Goal: Download file/media

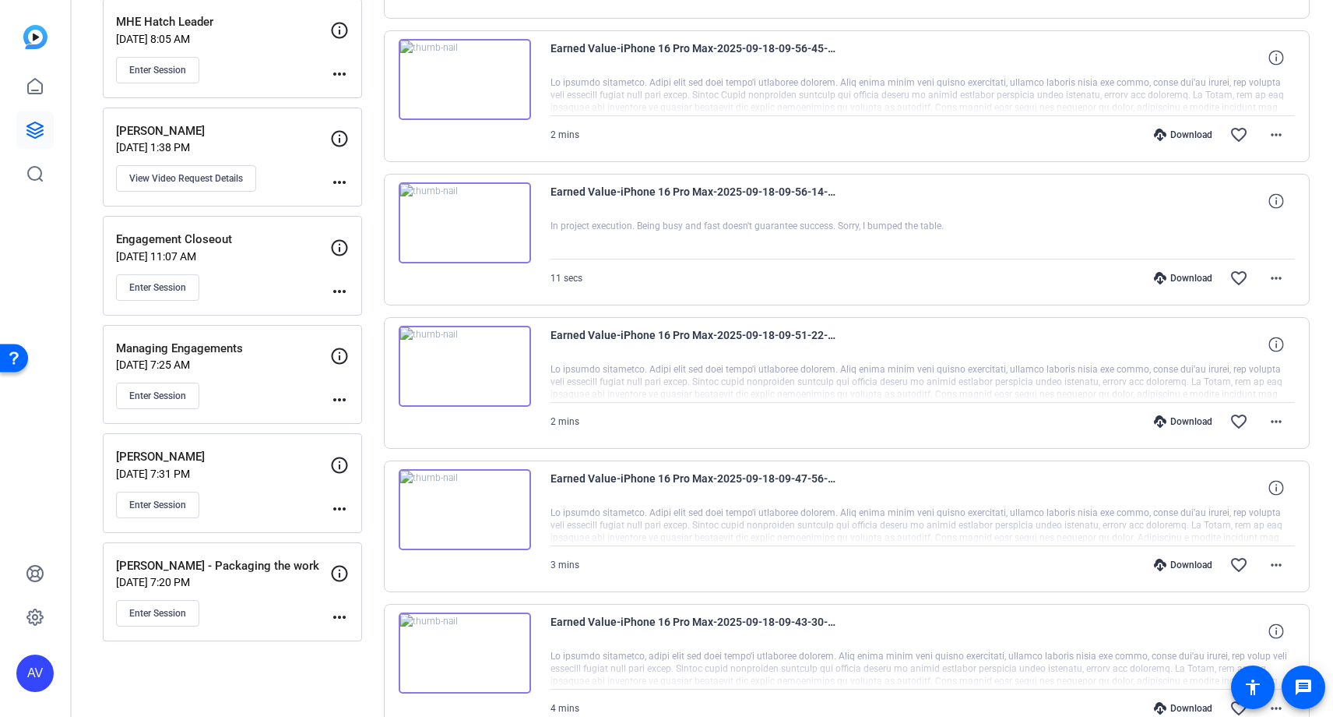
scroll to position [854, 0]
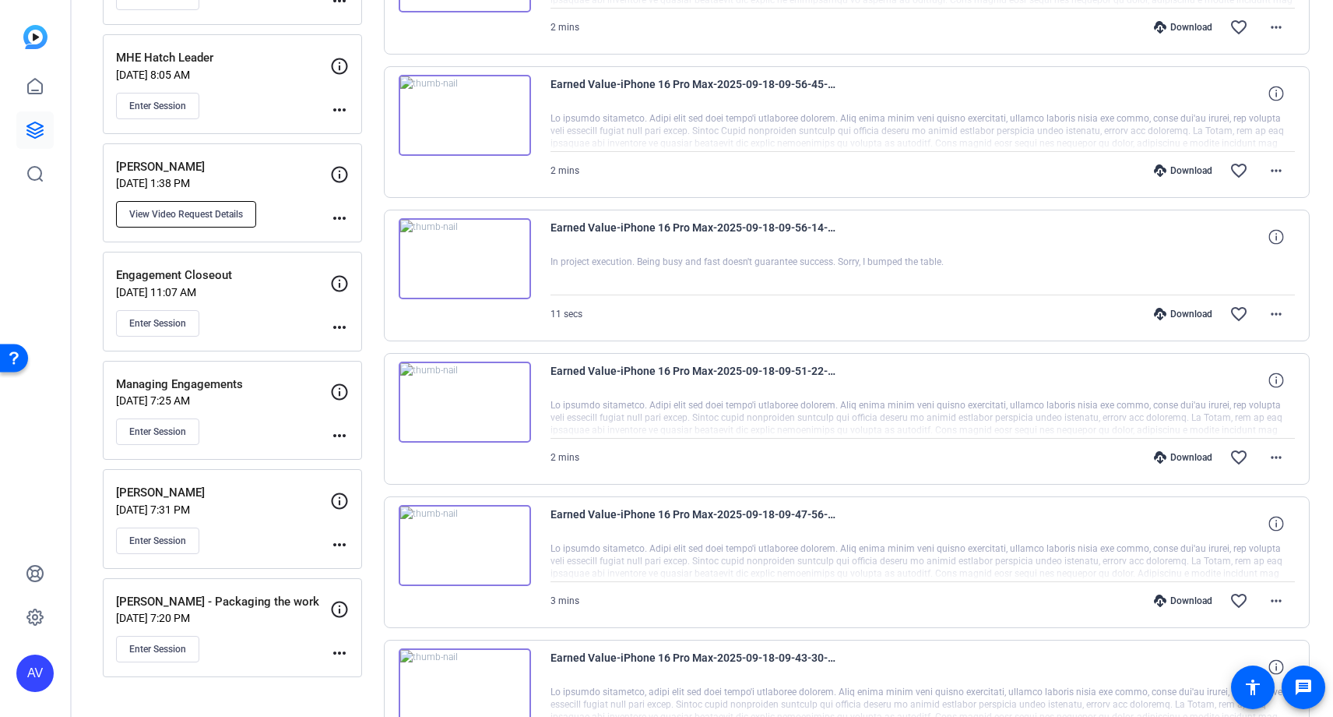
click at [213, 206] on button "View Video Request Details" at bounding box center [186, 214] width 140 height 26
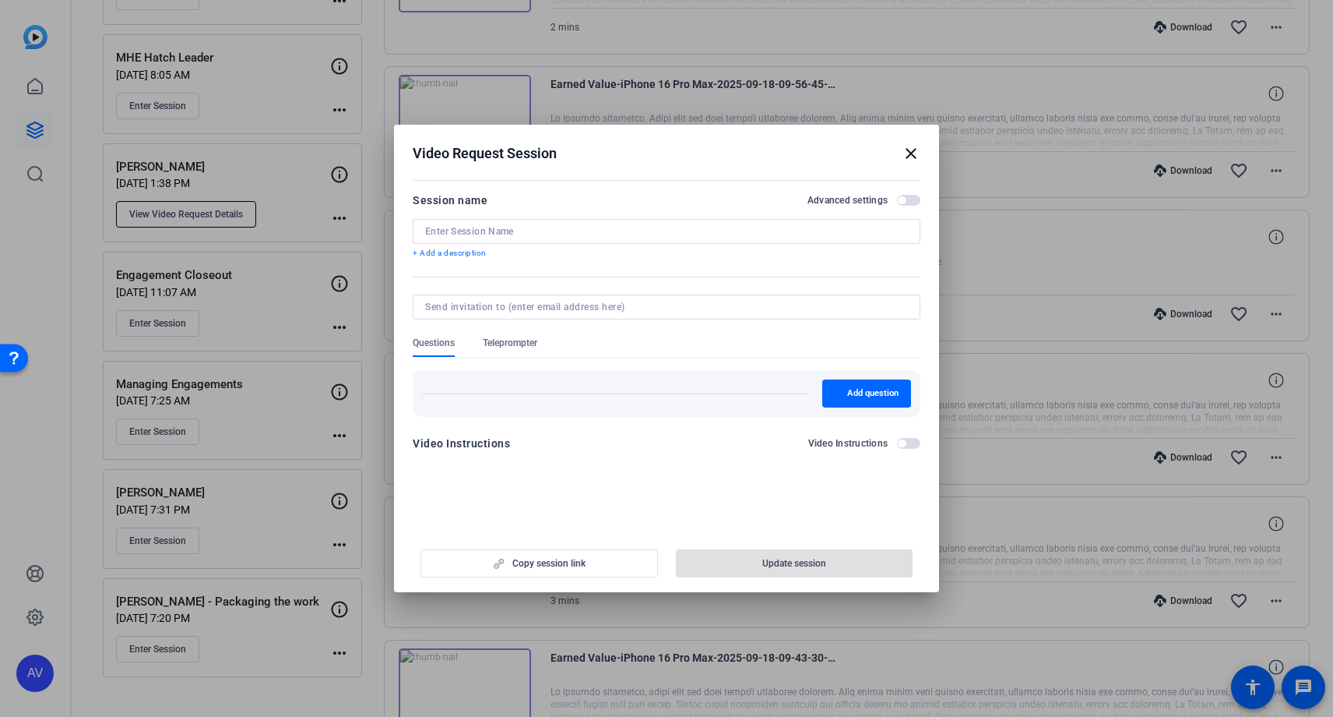
type input "[PERSON_NAME]"
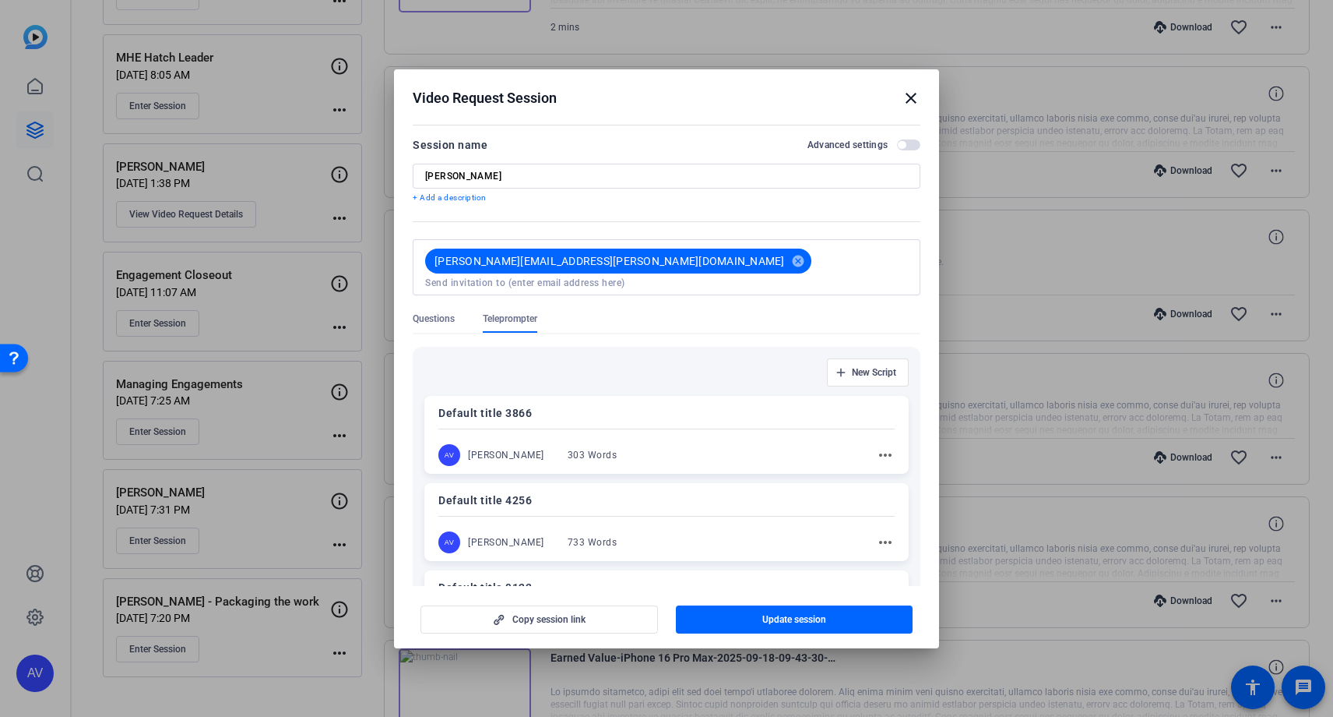
click at [911, 97] on mat-icon "close" at bounding box center [911, 98] width 19 height 19
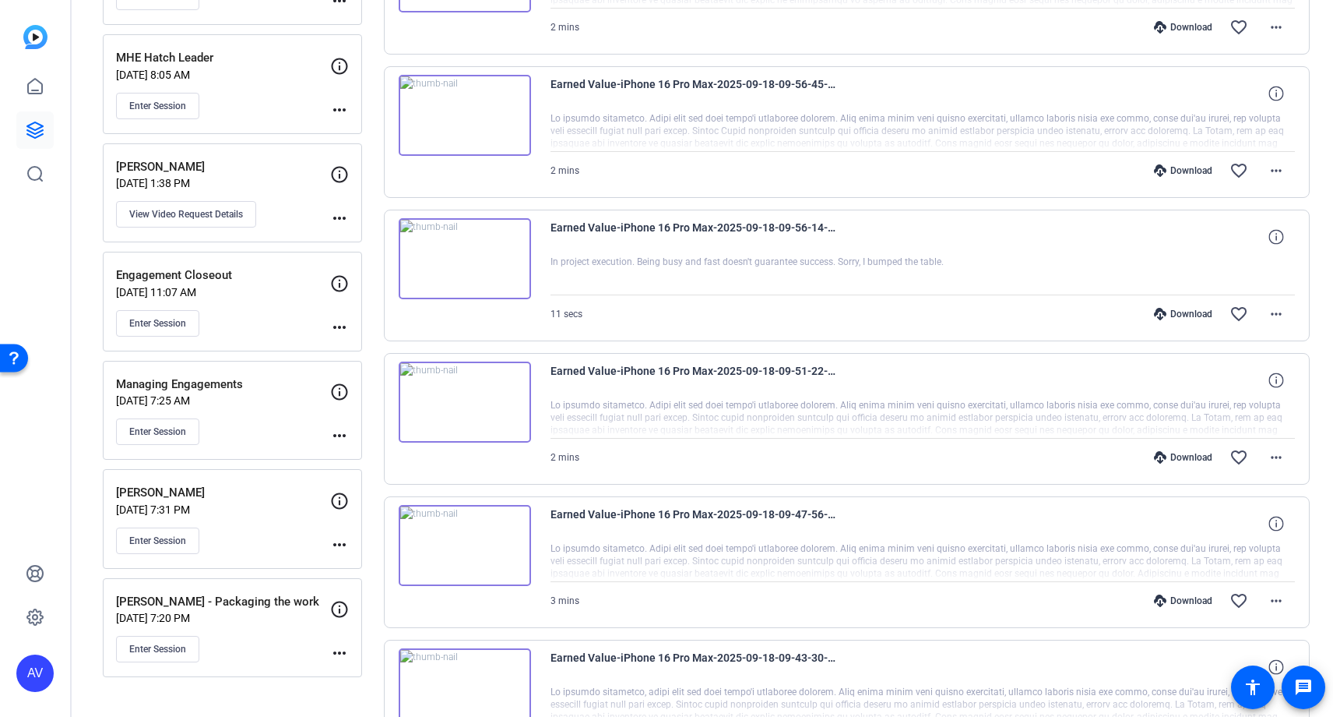
click at [229, 164] on p "[PERSON_NAME]" at bounding box center [223, 167] width 214 height 18
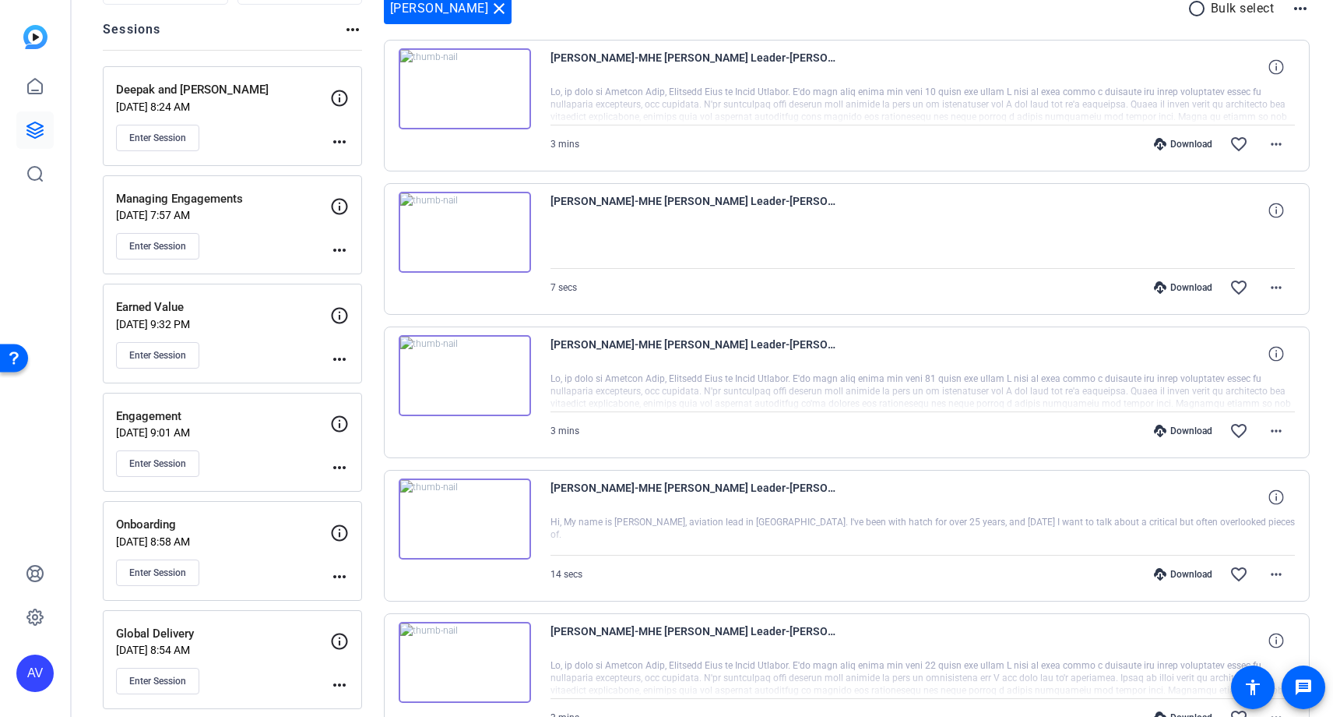
scroll to position [175, 0]
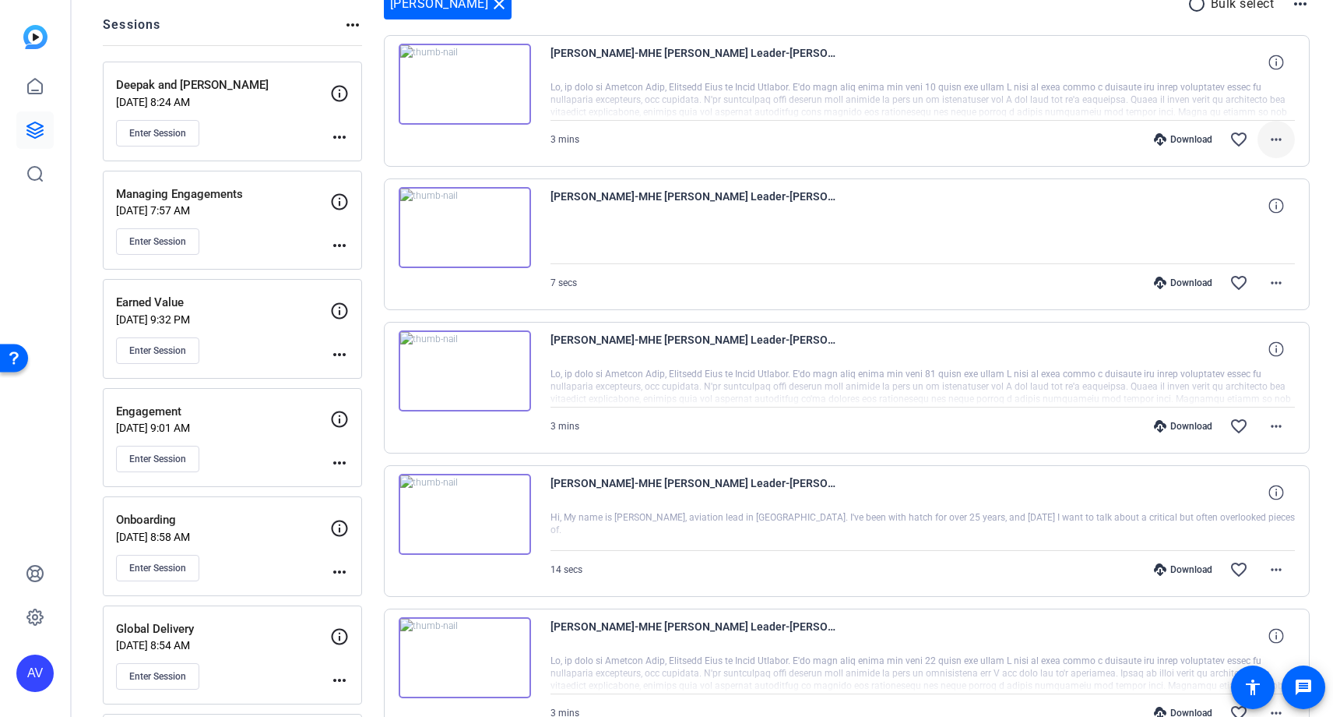
click at [1278, 142] on mat-icon "more_horiz" at bounding box center [1276, 139] width 19 height 19
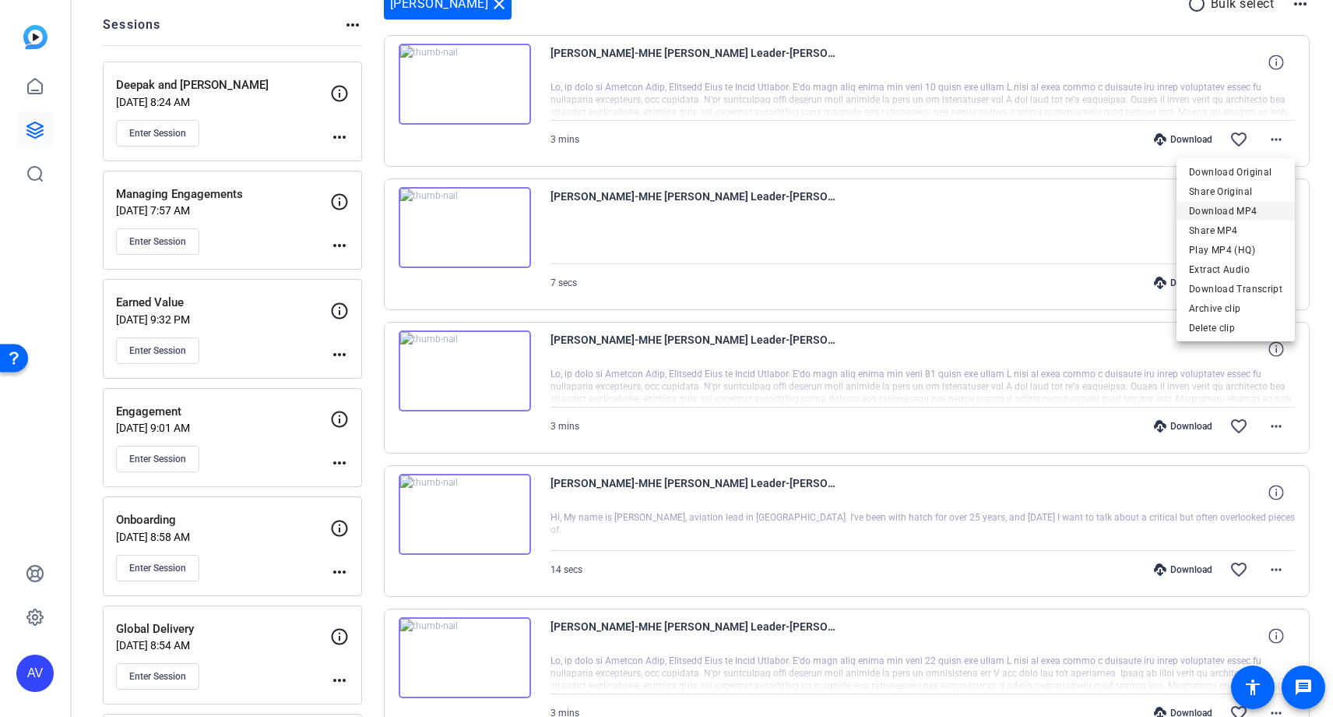
click at [1233, 214] on span "Download MP4" at bounding box center [1235, 211] width 93 height 19
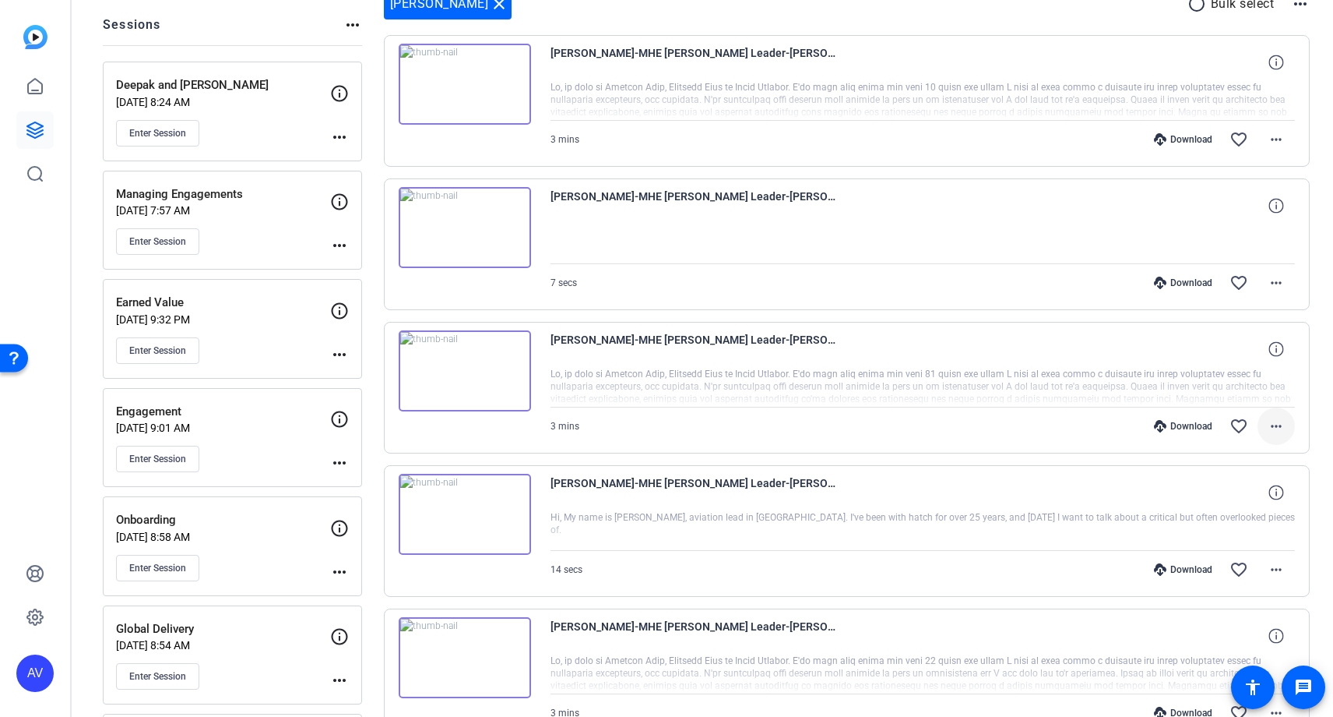
click at [1270, 424] on mat-icon "more_horiz" at bounding box center [1276, 426] width 19 height 19
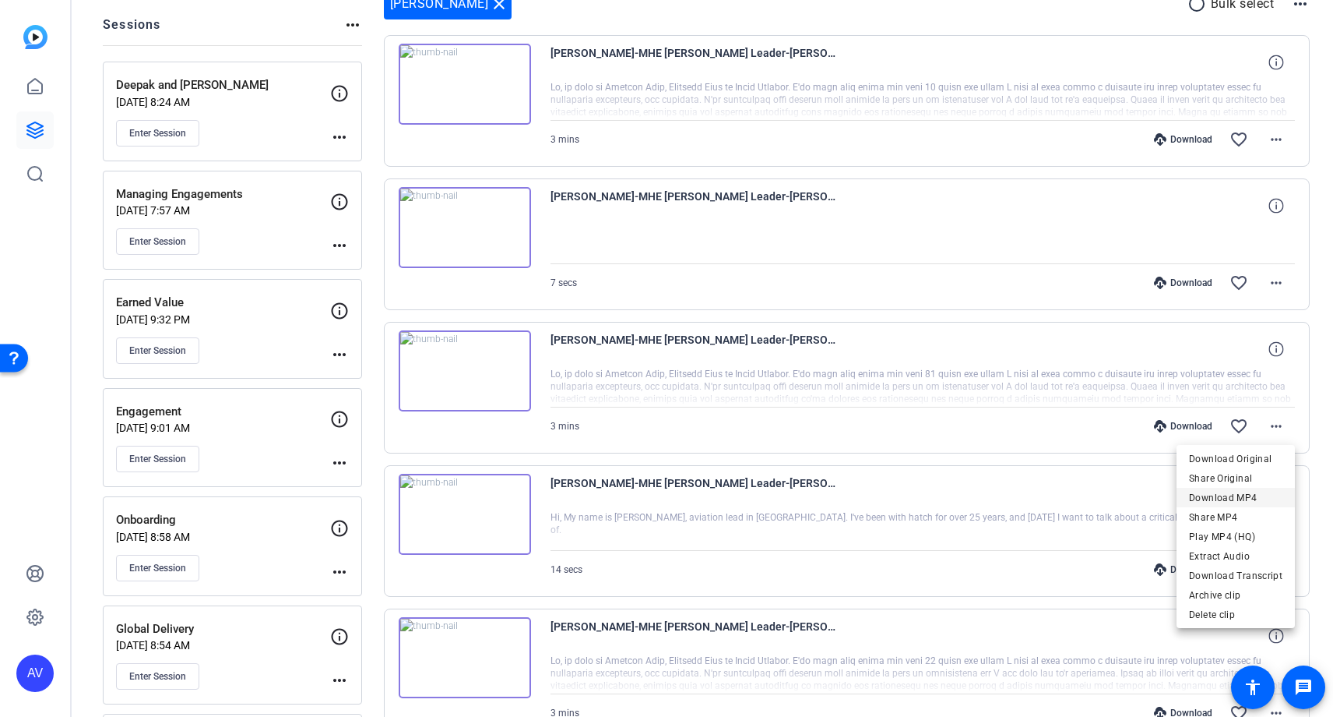
click at [1232, 501] on span "Download MP4" at bounding box center [1235, 497] width 93 height 19
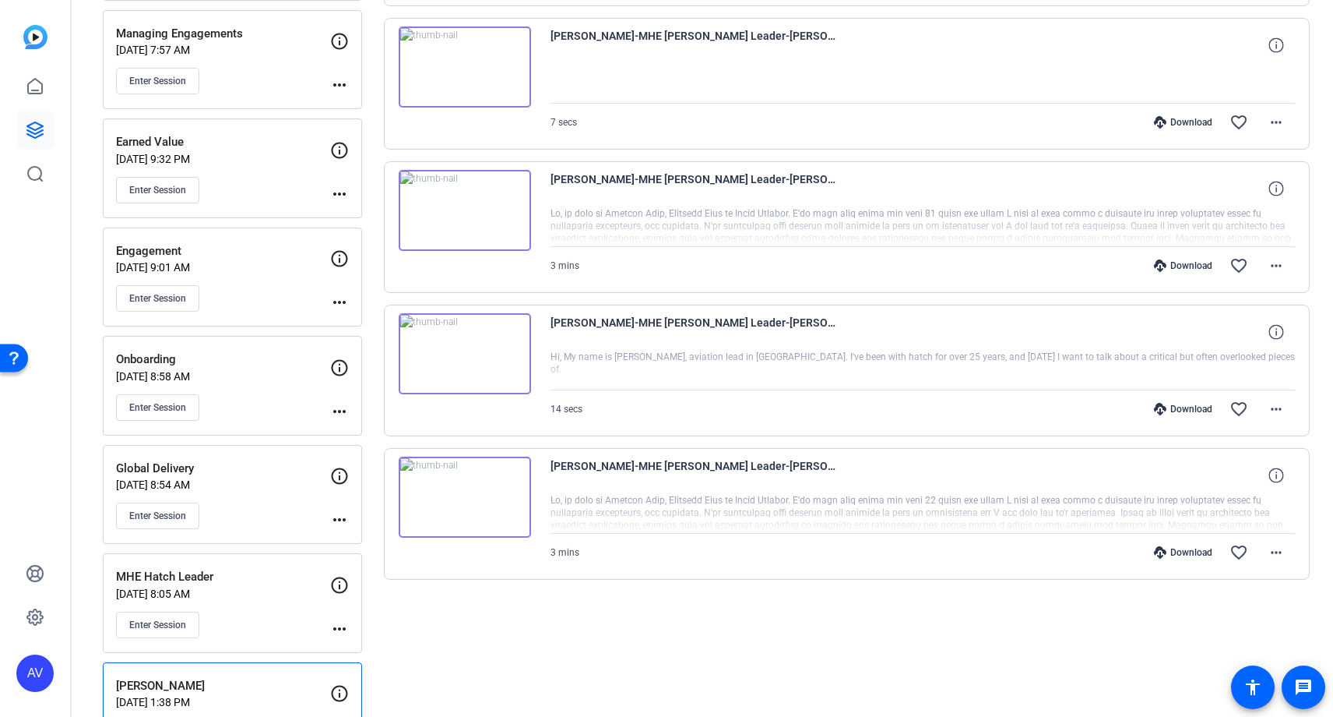
scroll to position [338, 0]
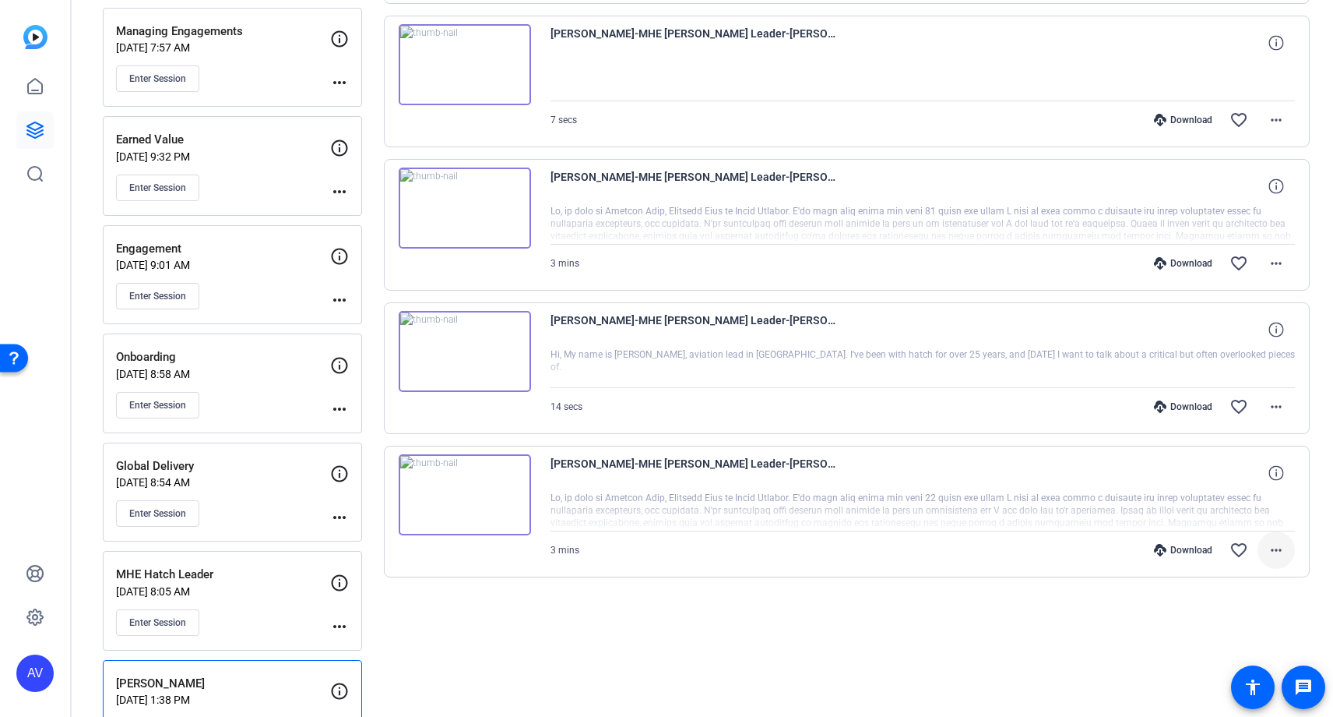
click at [1273, 547] on mat-icon "more_horiz" at bounding box center [1276, 550] width 19 height 19
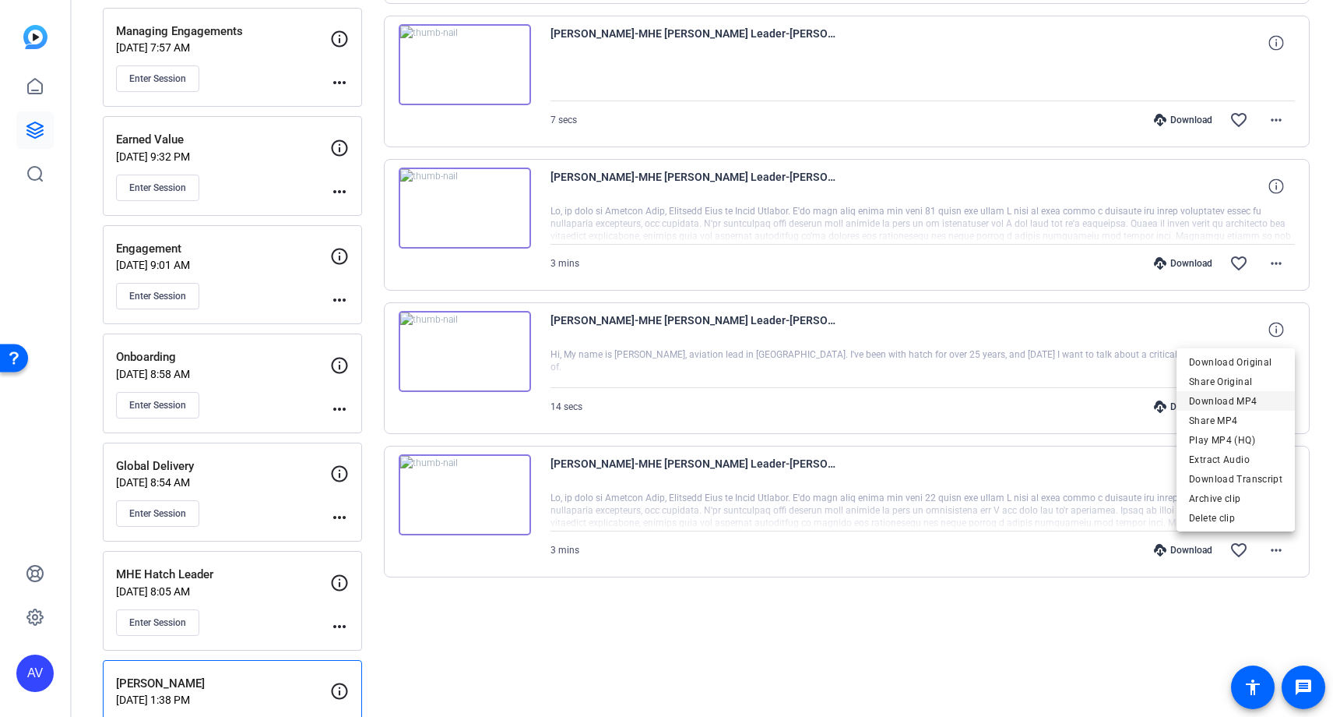
click at [1235, 402] on span "Download MP4" at bounding box center [1235, 401] width 93 height 19
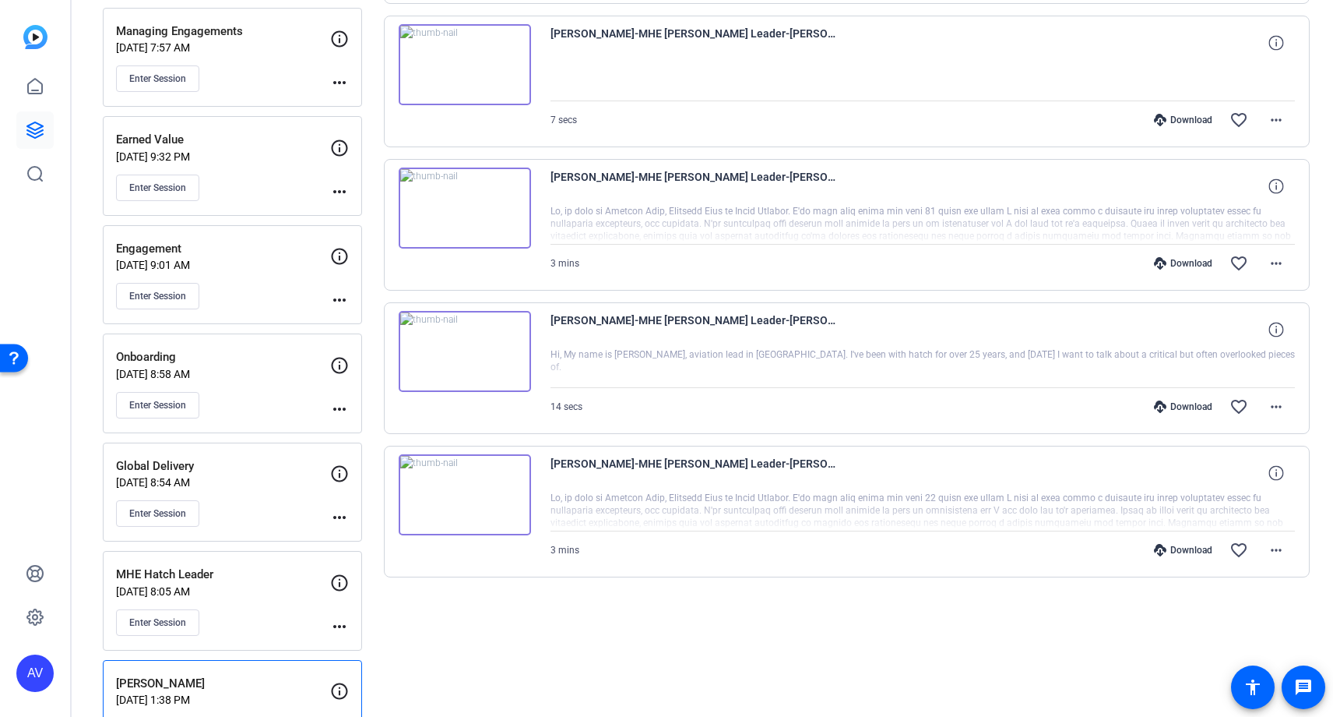
scroll to position [0, 0]
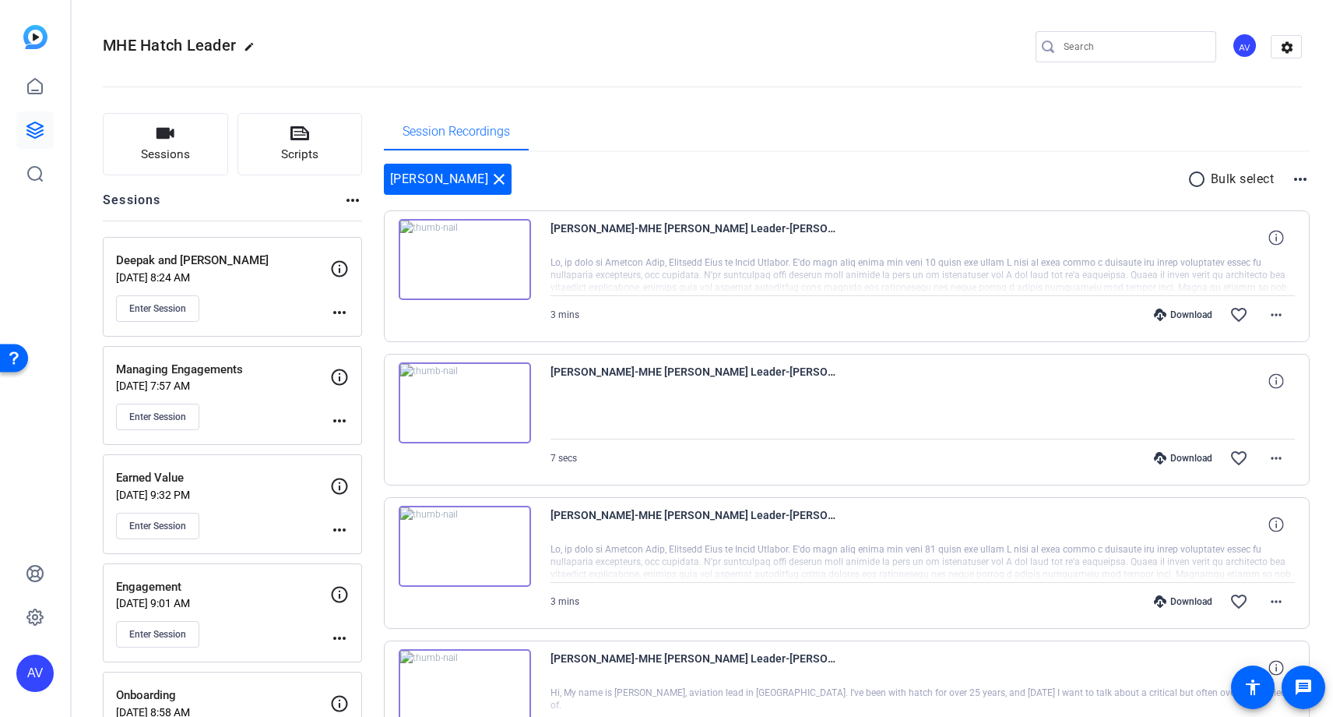
click at [228, 199] on div "Sessions more_horiz" at bounding box center [232, 206] width 259 height 30
click at [156, 206] on h2 "Sessions" at bounding box center [132, 206] width 58 height 30
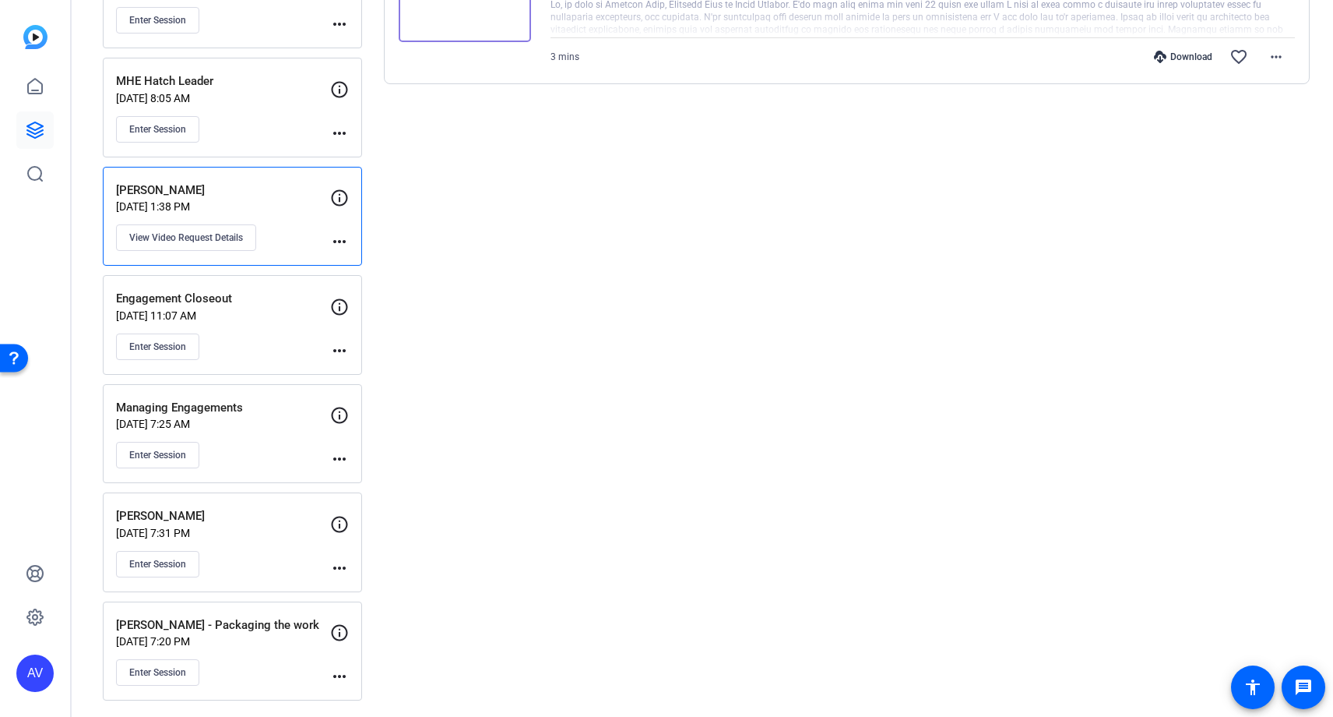
scroll to position [834, 0]
click at [230, 398] on p "Managing Engagements" at bounding box center [223, 405] width 214 height 18
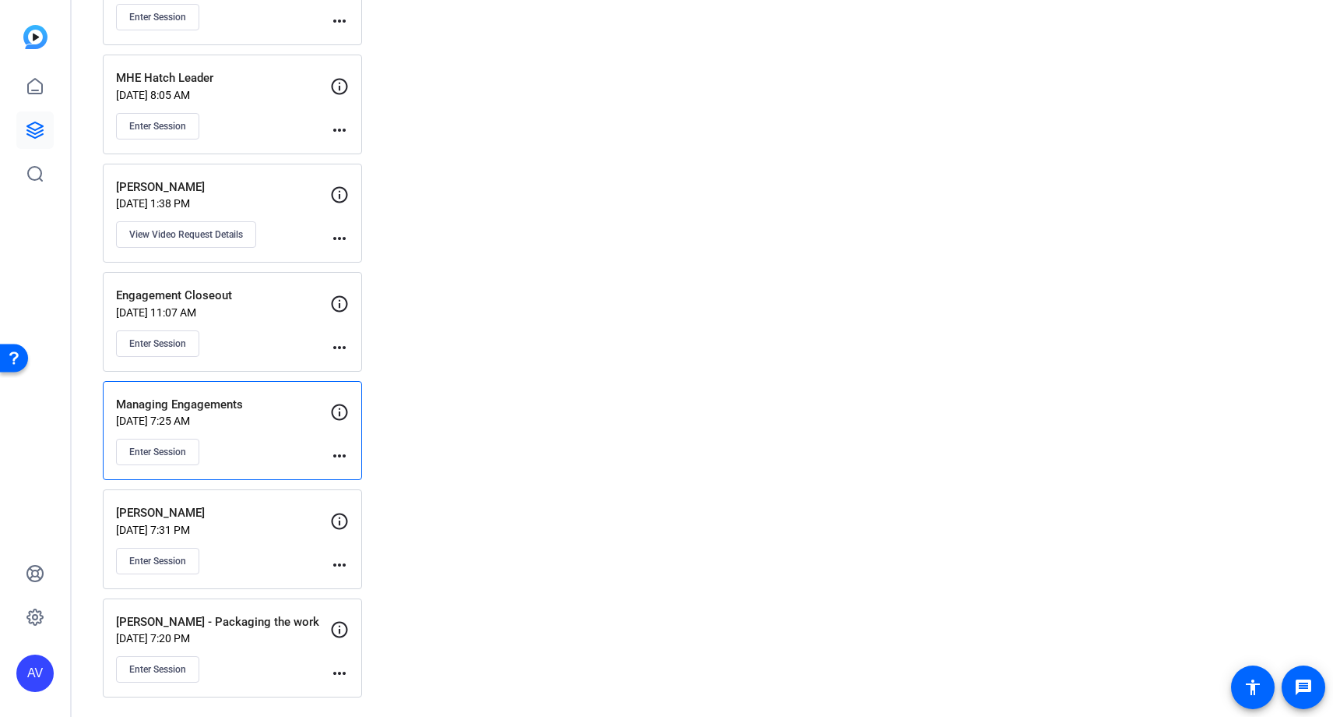
click at [196, 404] on p "Managing Engagements" at bounding box center [223, 405] width 214 height 18
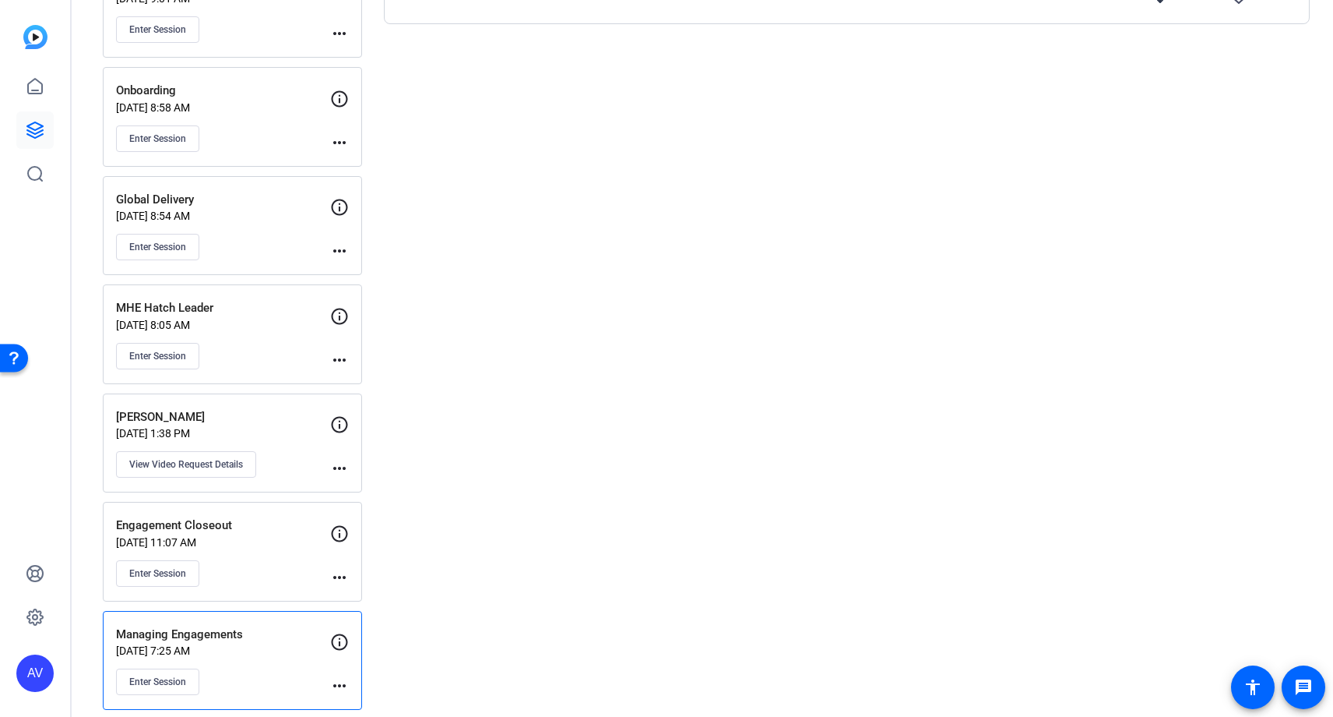
scroll to position [708, 0]
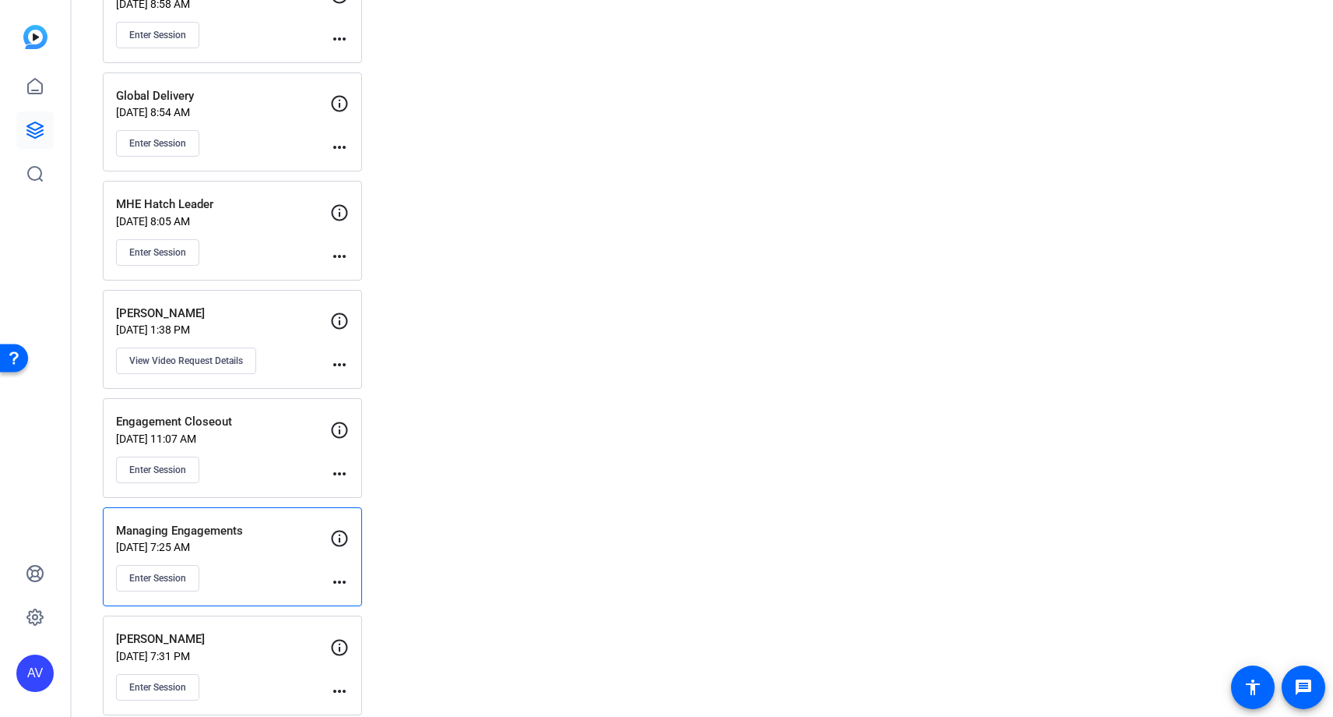
click at [203, 423] on p "Engagement Closeout" at bounding box center [223, 422] width 214 height 18
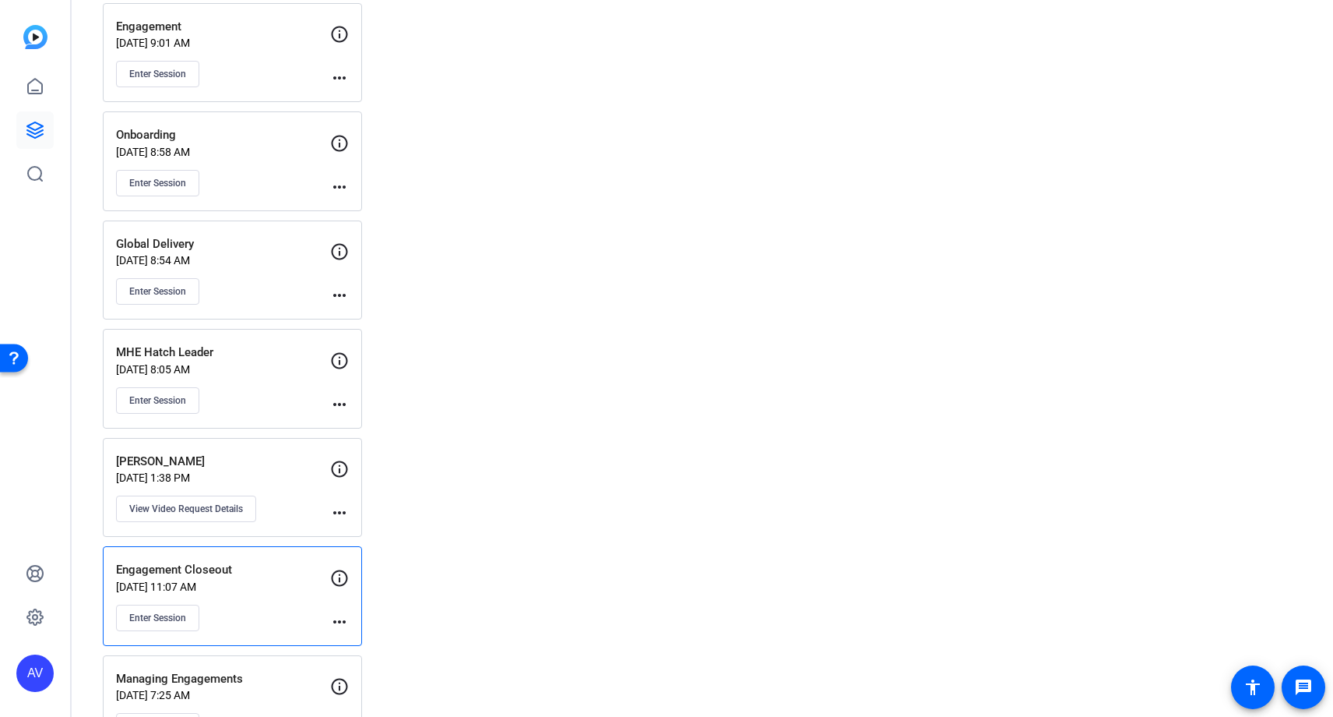
scroll to position [639, 0]
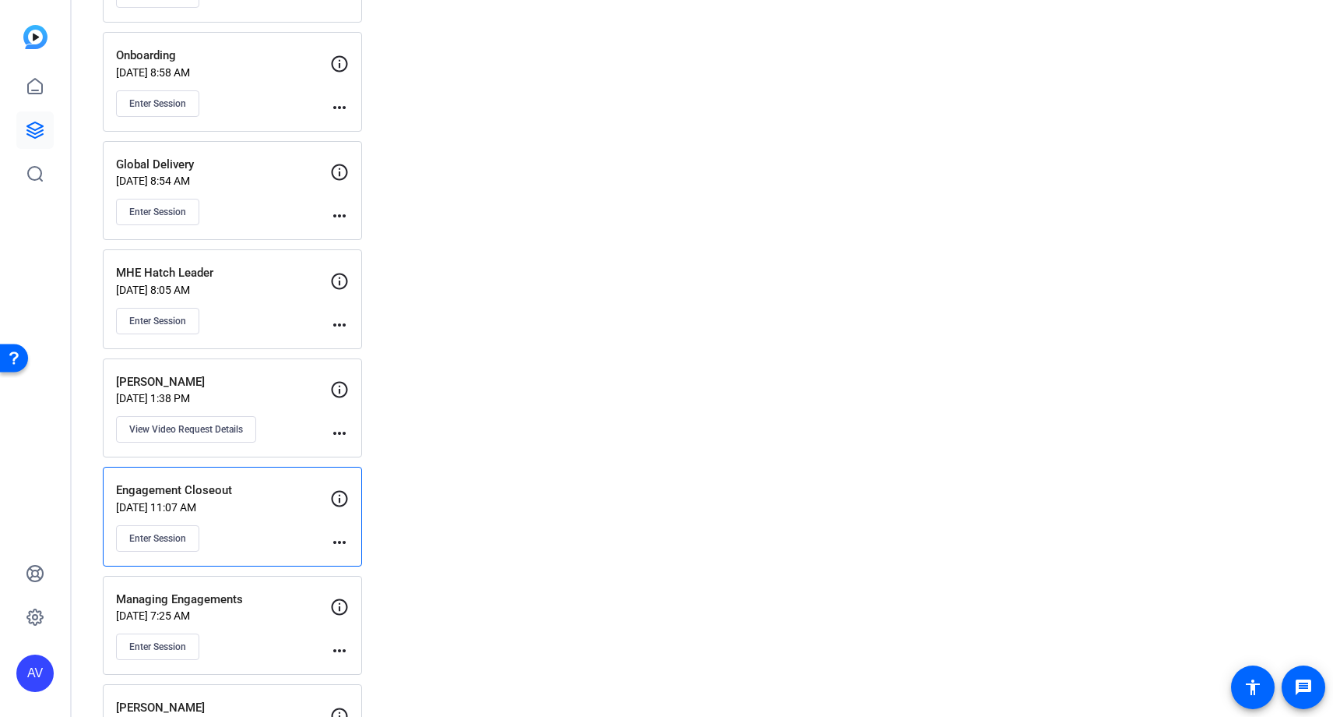
click at [213, 269] on p "MHE Hatch Leader" at bounding box center [223, 273] width 214 height 18
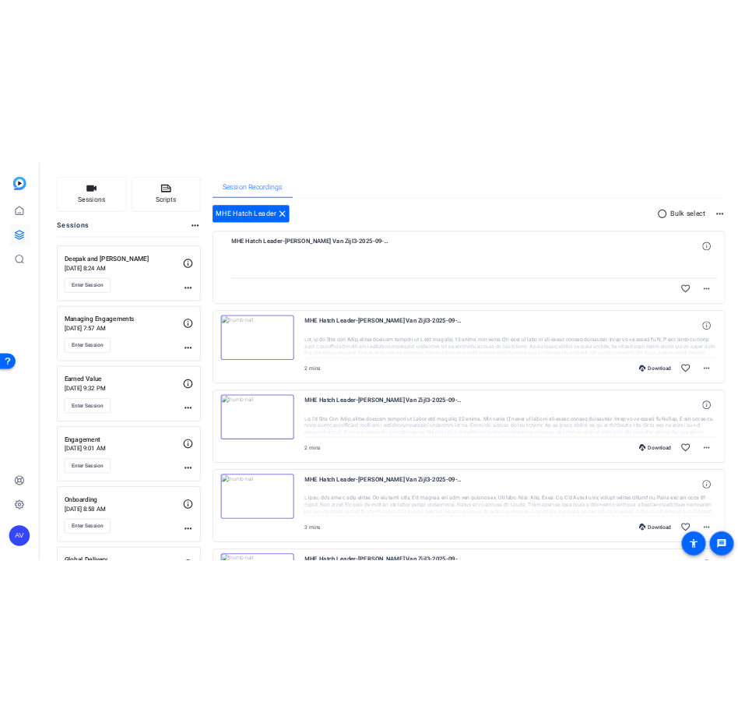
scroll to position [97, 0]
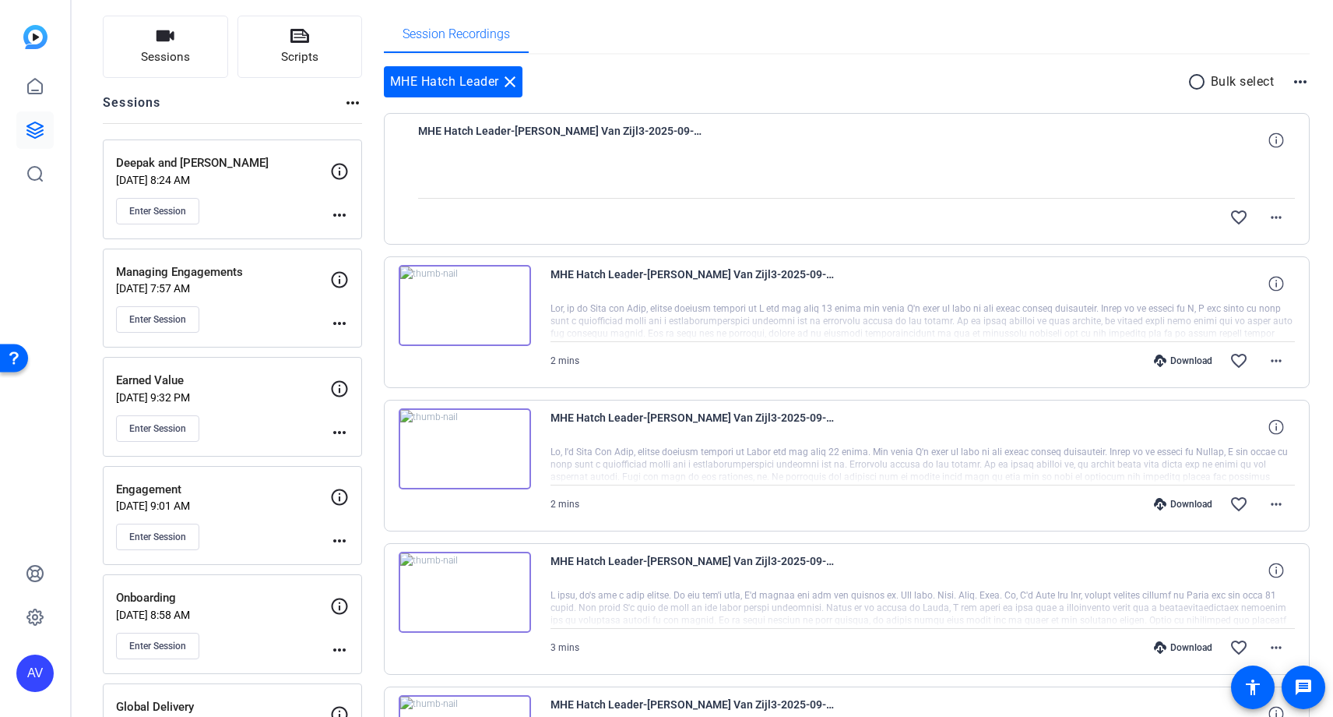
click at [463, 304] on img at bounding box center [465, 305] width 132 height 81
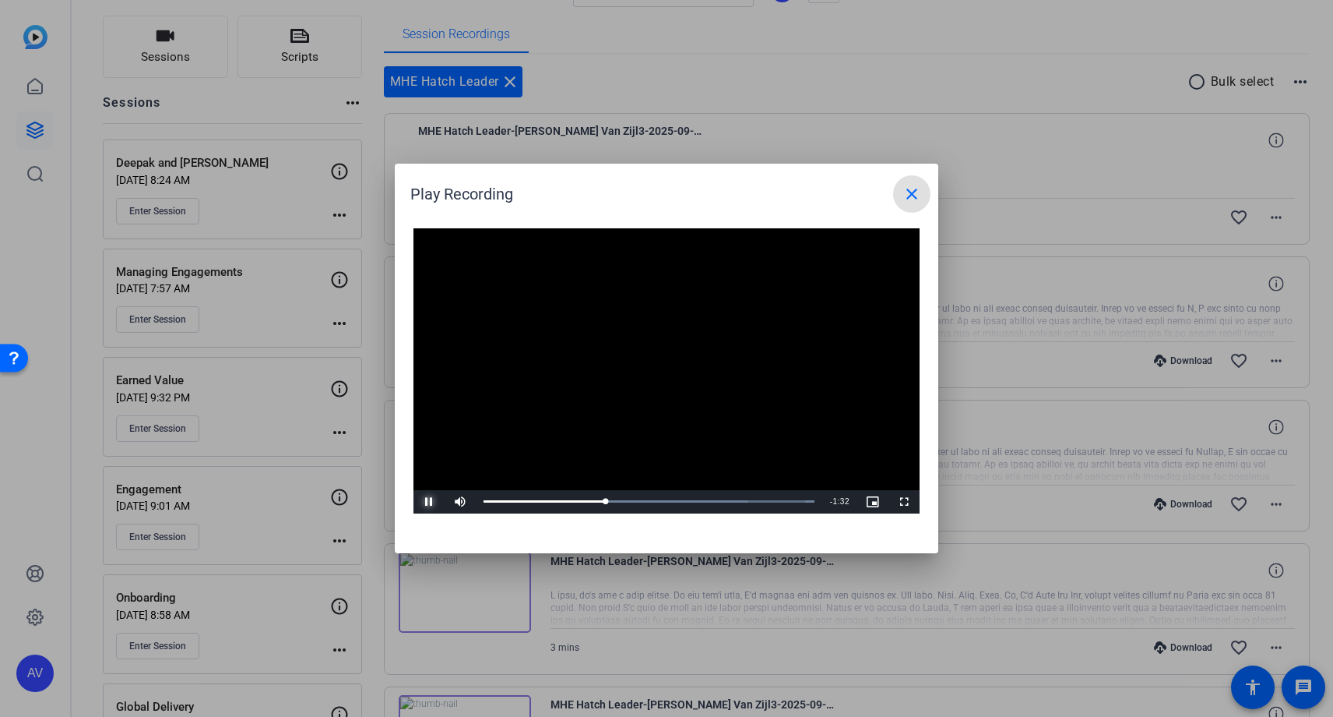
click at [428, 502] on span "Video Player" at bounding box center [429, 502] width 31 height 0
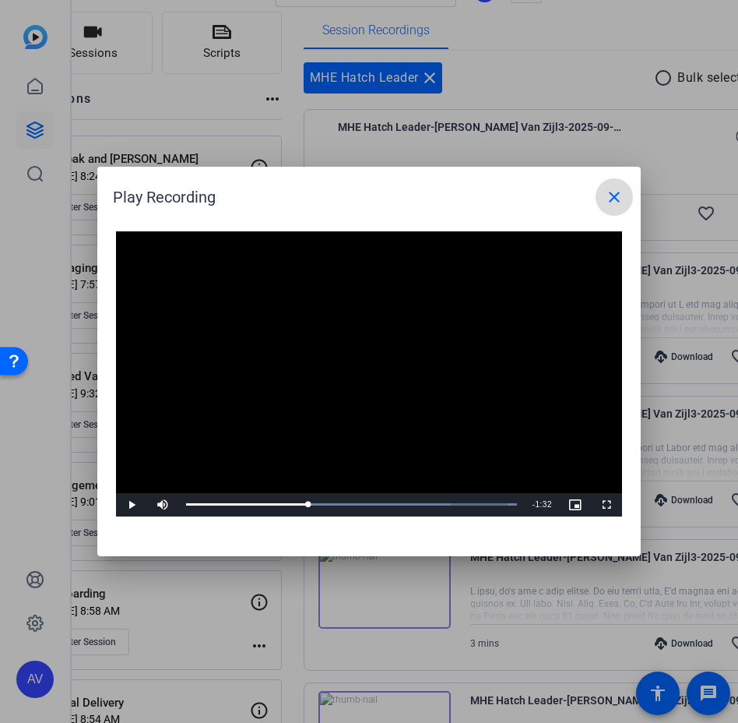
click at [618, 190] on mat-icon "close" at bounding box center [614, 197] width 19 height 19
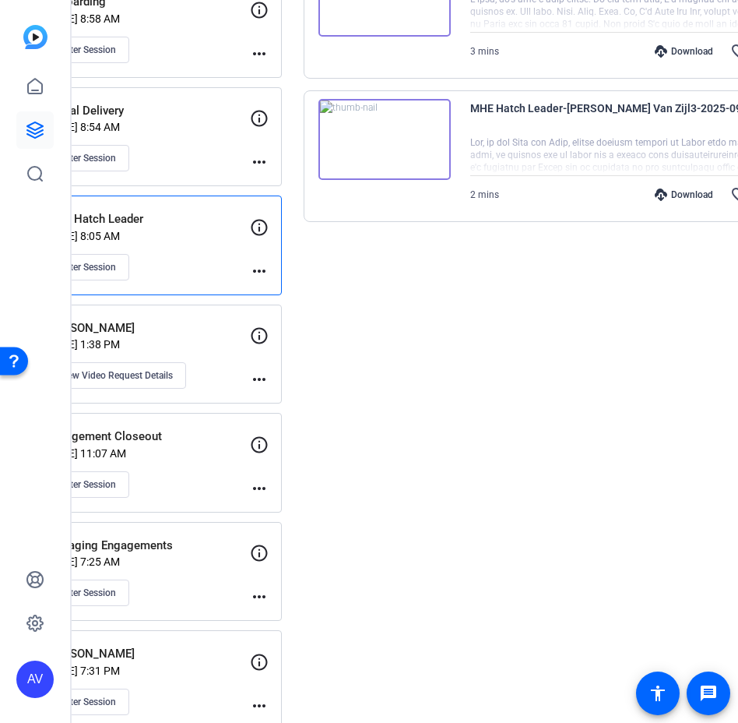
scroll to position [694, 0]
